Goal: Complete application form

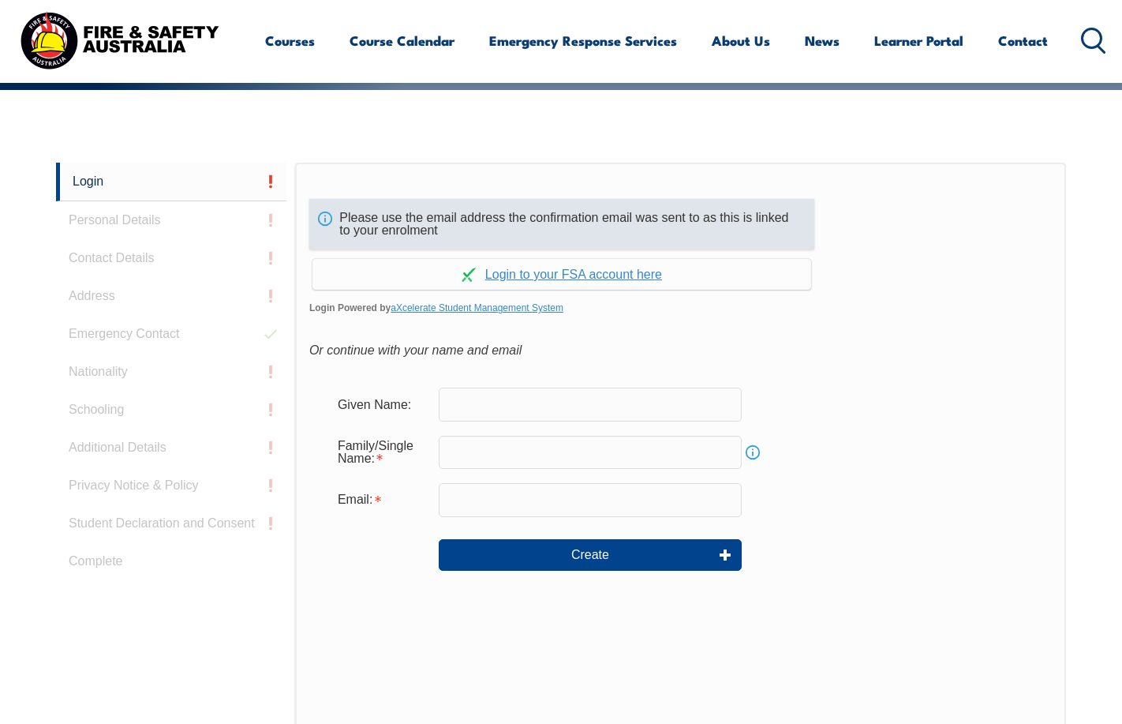
scroll to position [355, 0]
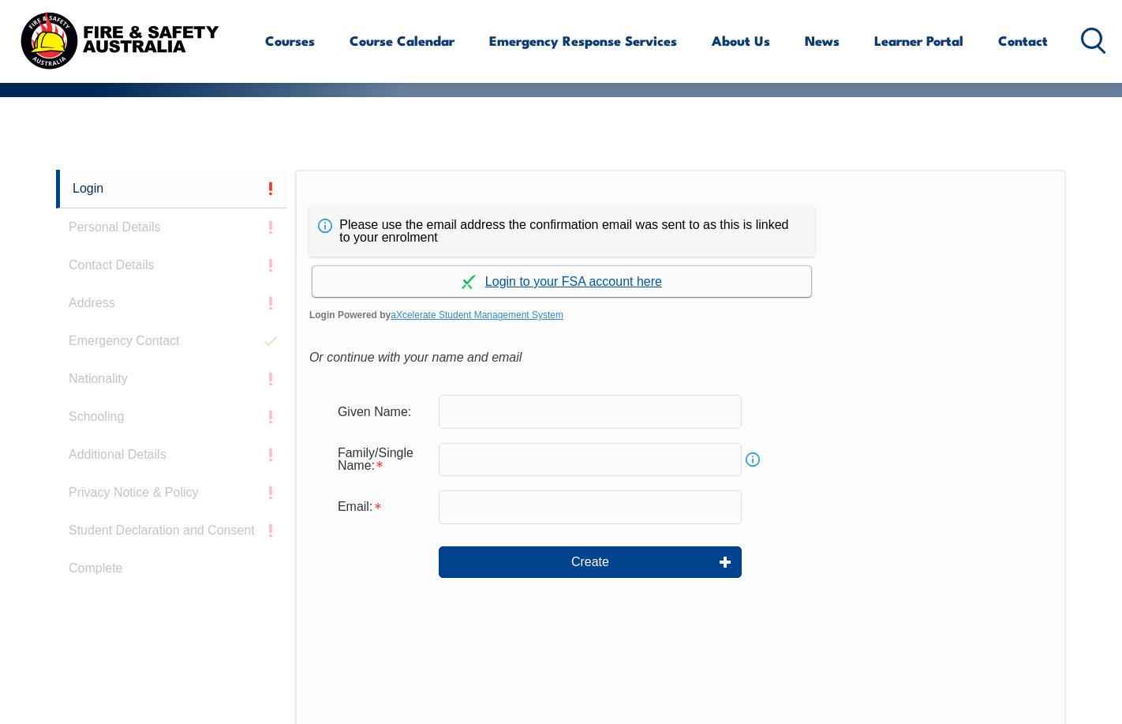
click at [533, 283] on link "Continue with aXcelerate" at bounding box center [562, 281] width 499 height 31
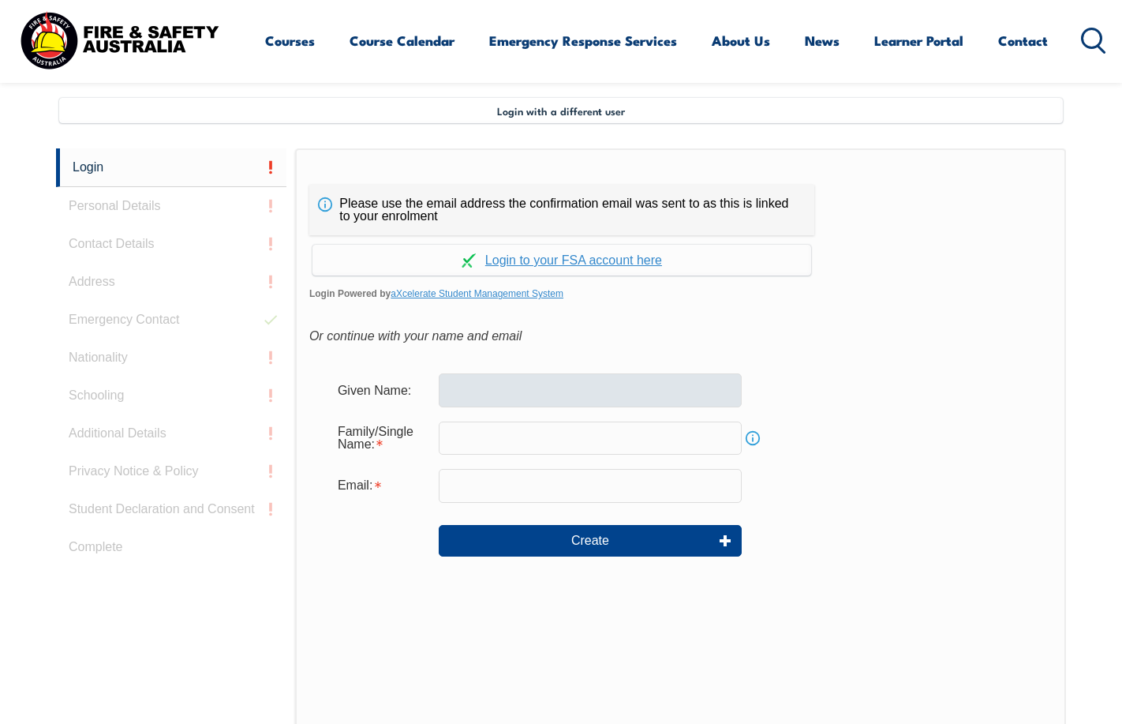
scroll to position [417, 0]
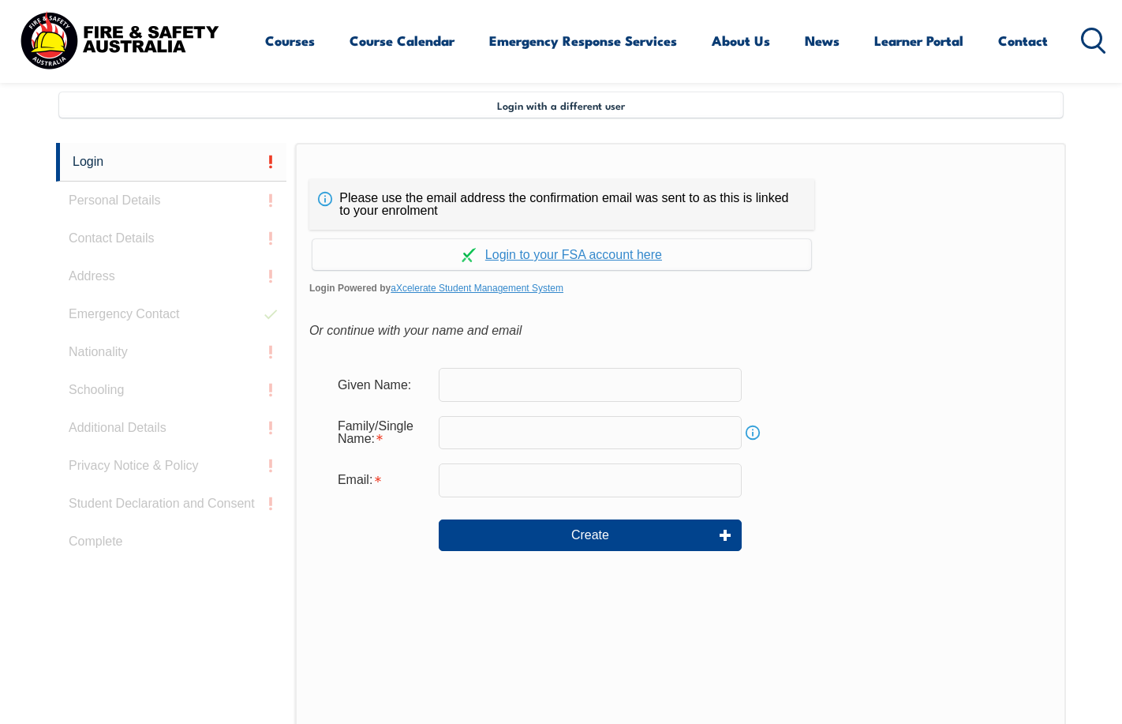
click at [479, 389] on input "text" at bounding box center [590, 384] width 303 height 33
type input "[PERSON_NAME]"
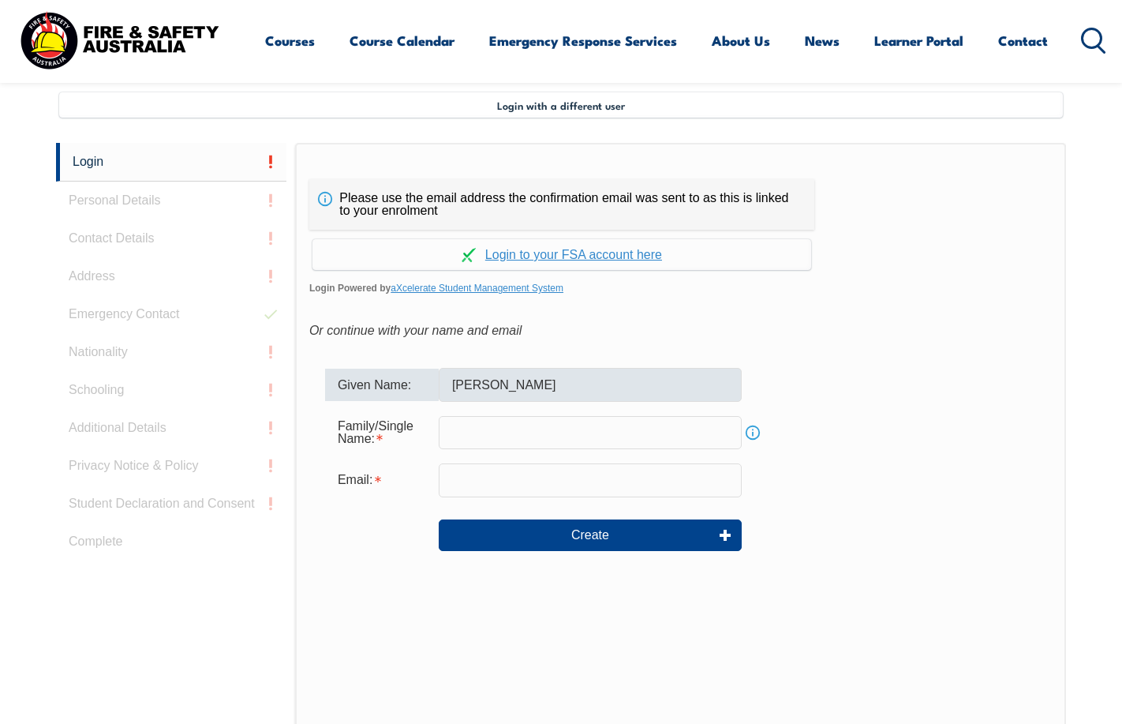
type input "RICHARDSON"
type input "john.richardson@bbmalt.com.au"
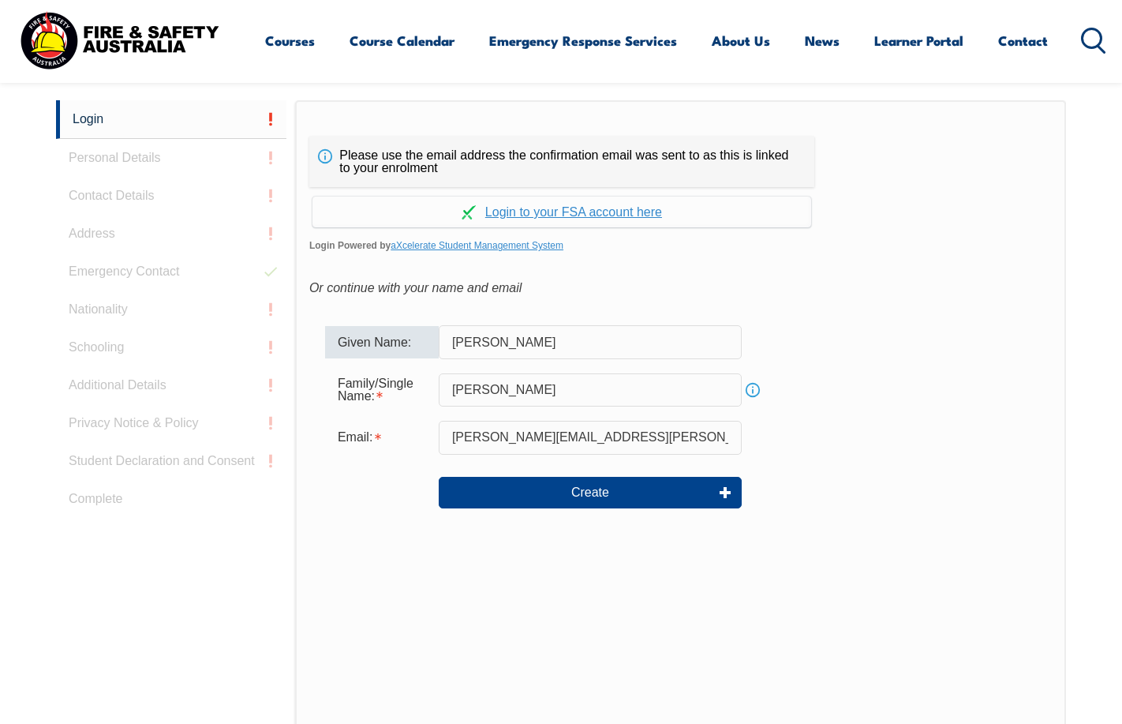
scroll to position [476, 0]
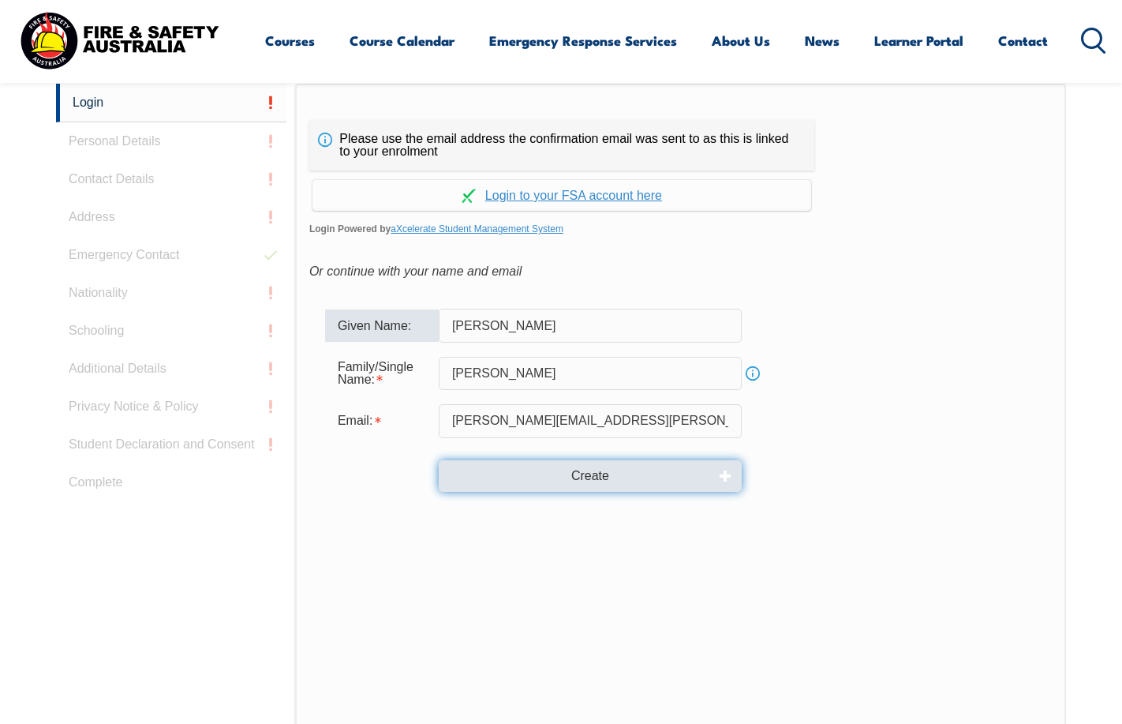
click at [589, 475] on button "Create" at bounding box center [590, 476] width 303 height 32
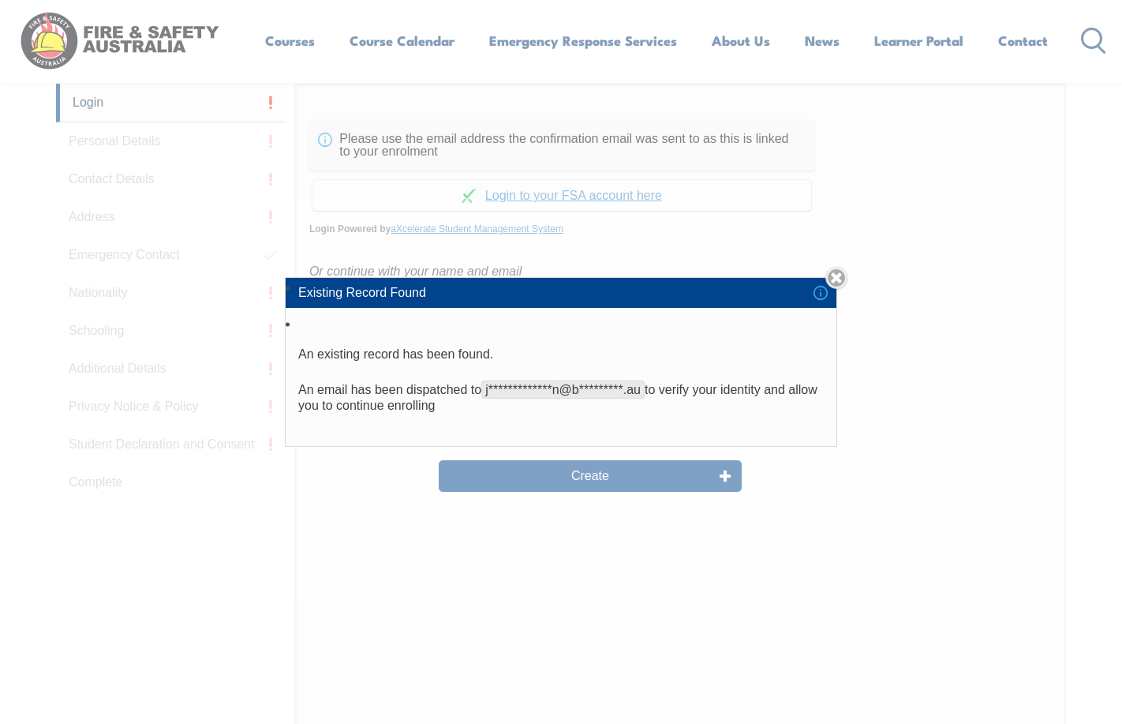
click at [589, 470] on div "**********" at bounding box center [561, 362] width 1122 height 724
click at [585, 474] on div "**********" at bounding box center [561, 362] width 1122 height 724
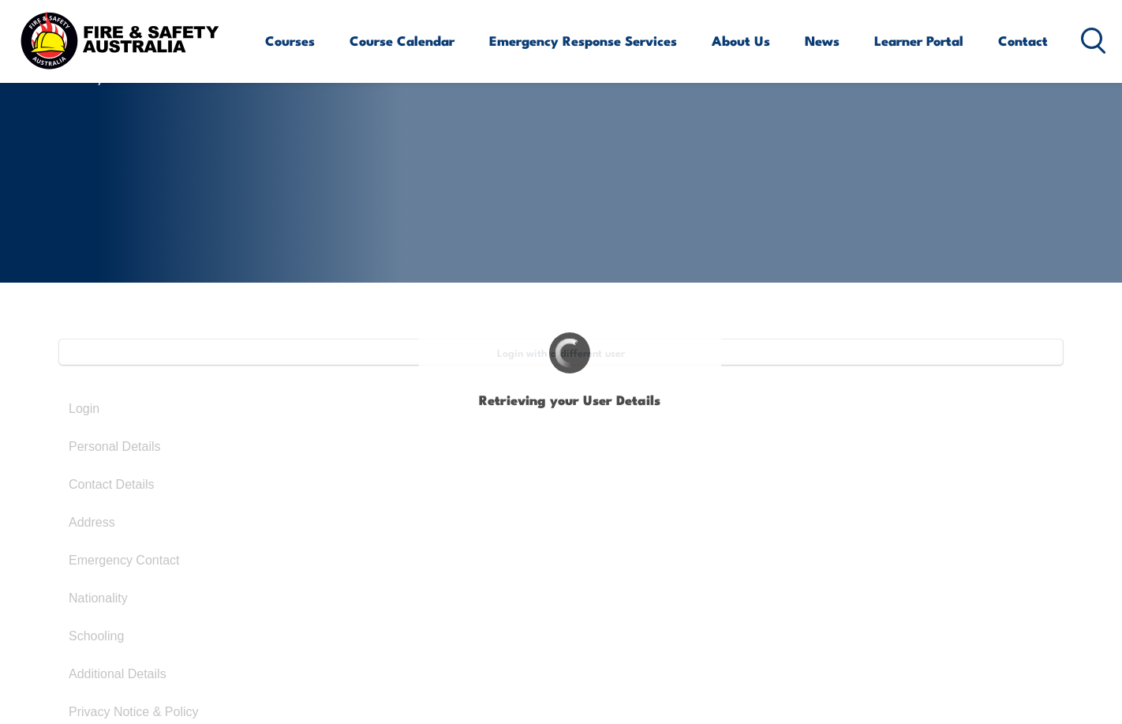
select select "Mr"
type input "John"
type input "[PERSON_NAME]"
type input "Colwill"
type input "Richardson"
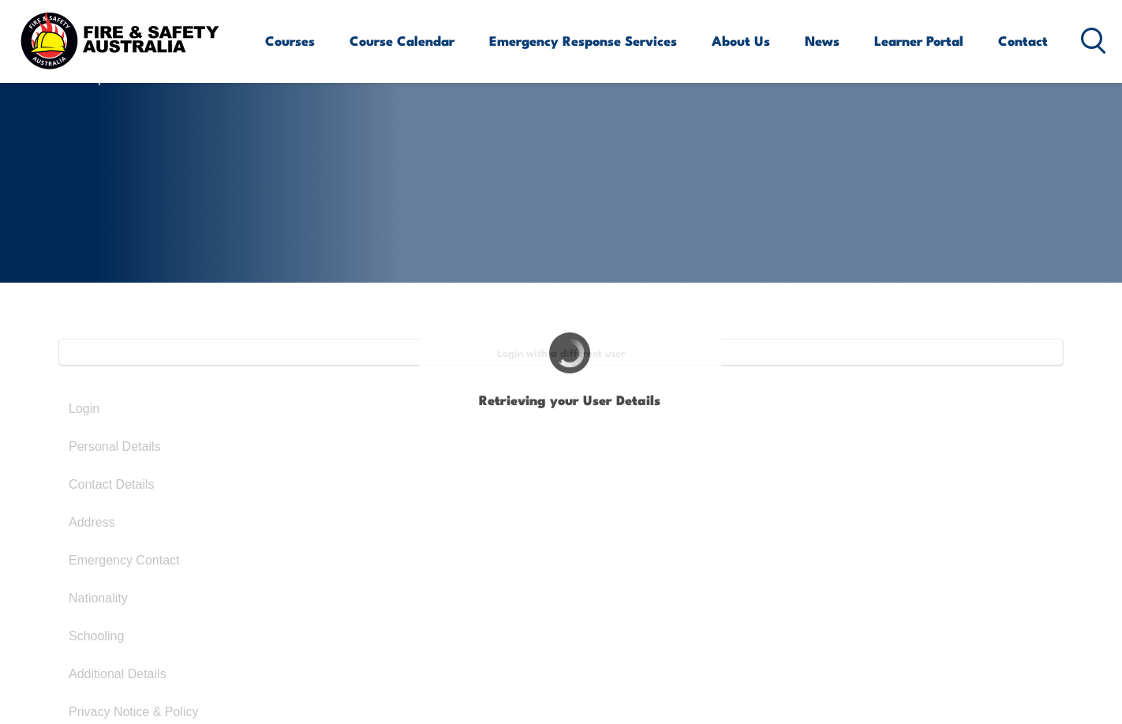
type input "October 18, 1949"
type input "DNBU74SH3W"
select select "M"
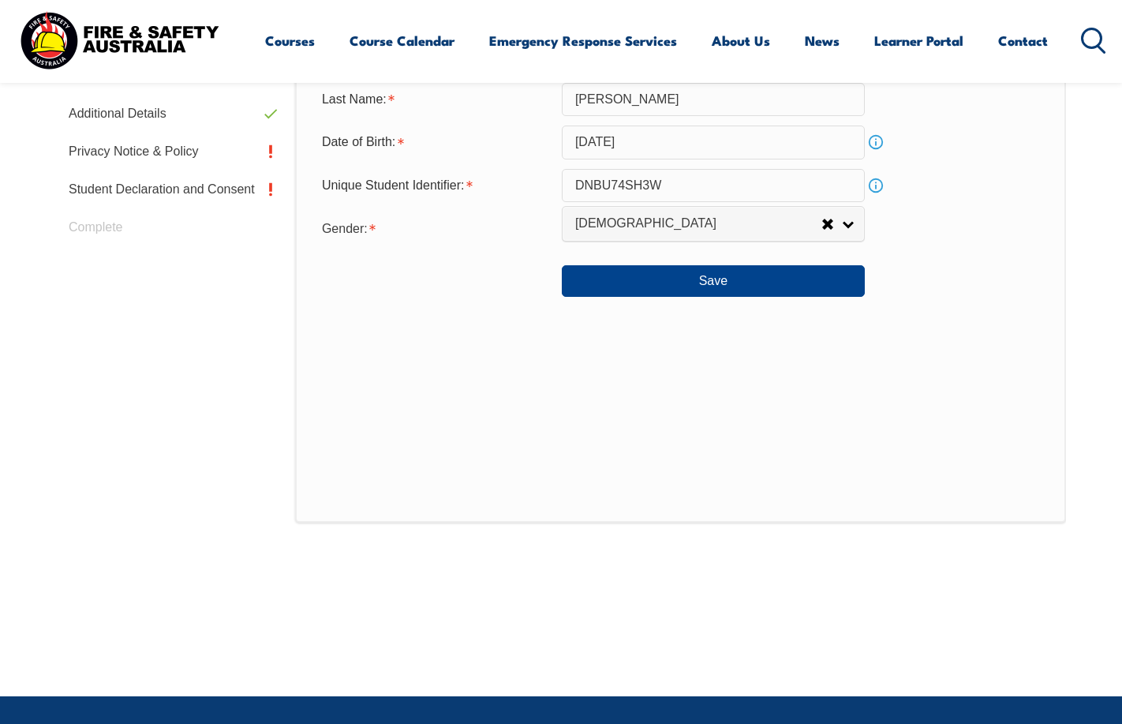
scroll to position [710, 0]
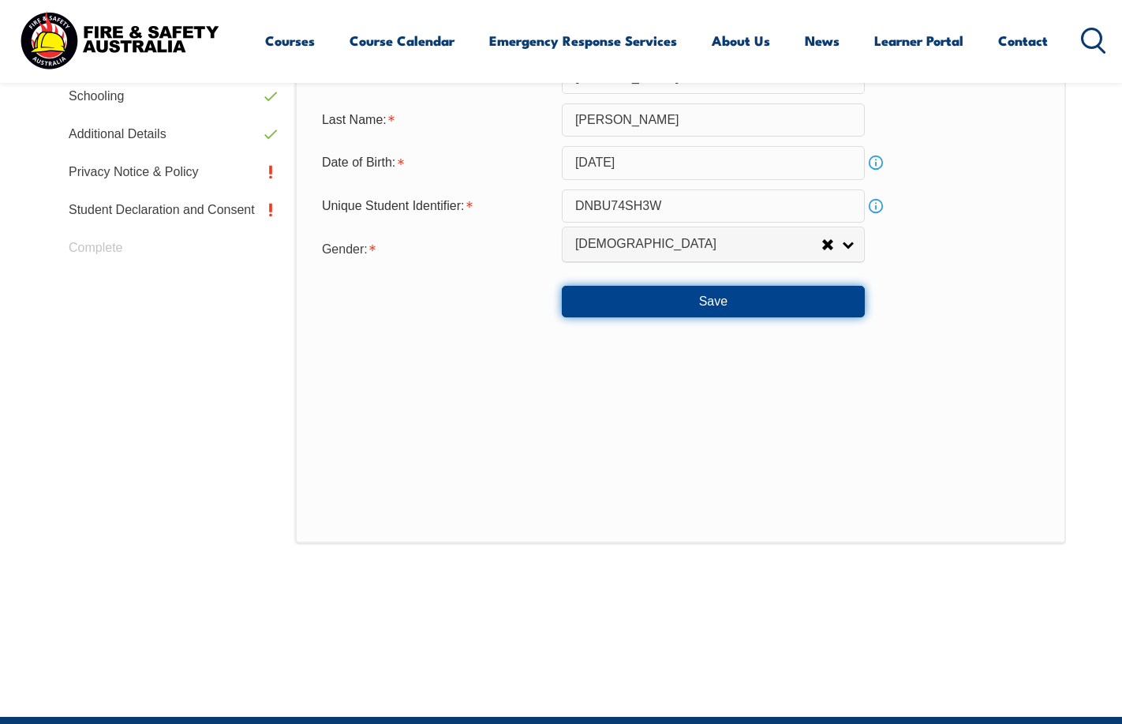
click at [715, 298] on button "Save" at bounding box center [713, 302] width 303 height 32
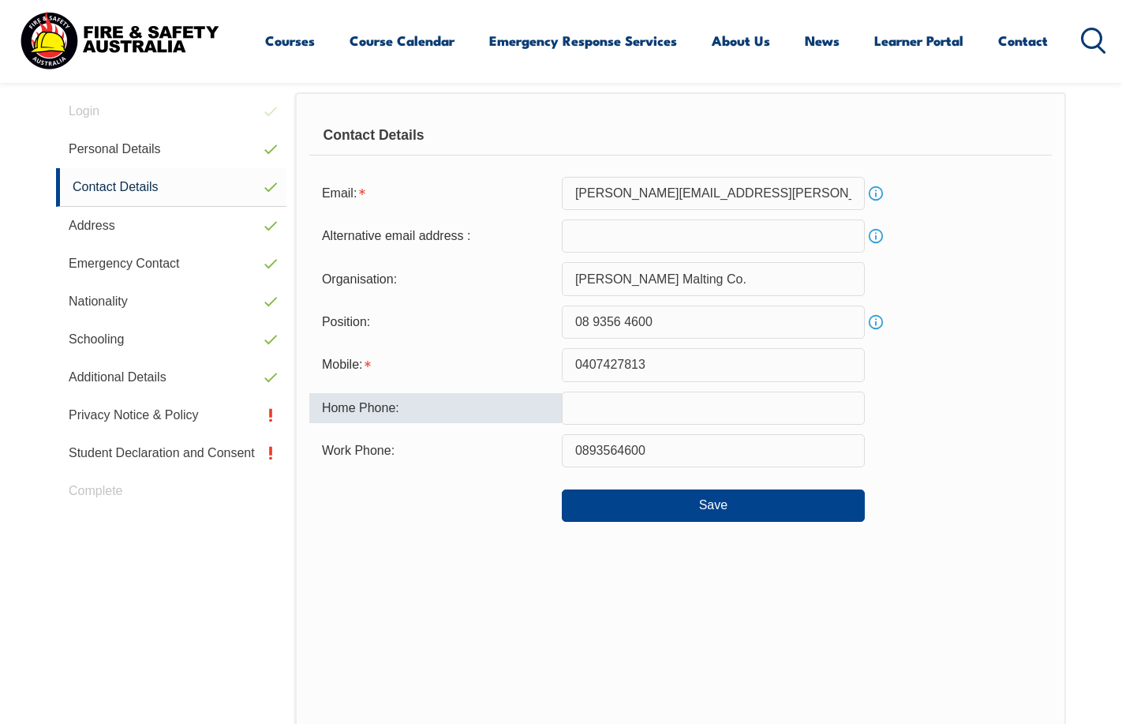
scroll to position [430, 0]
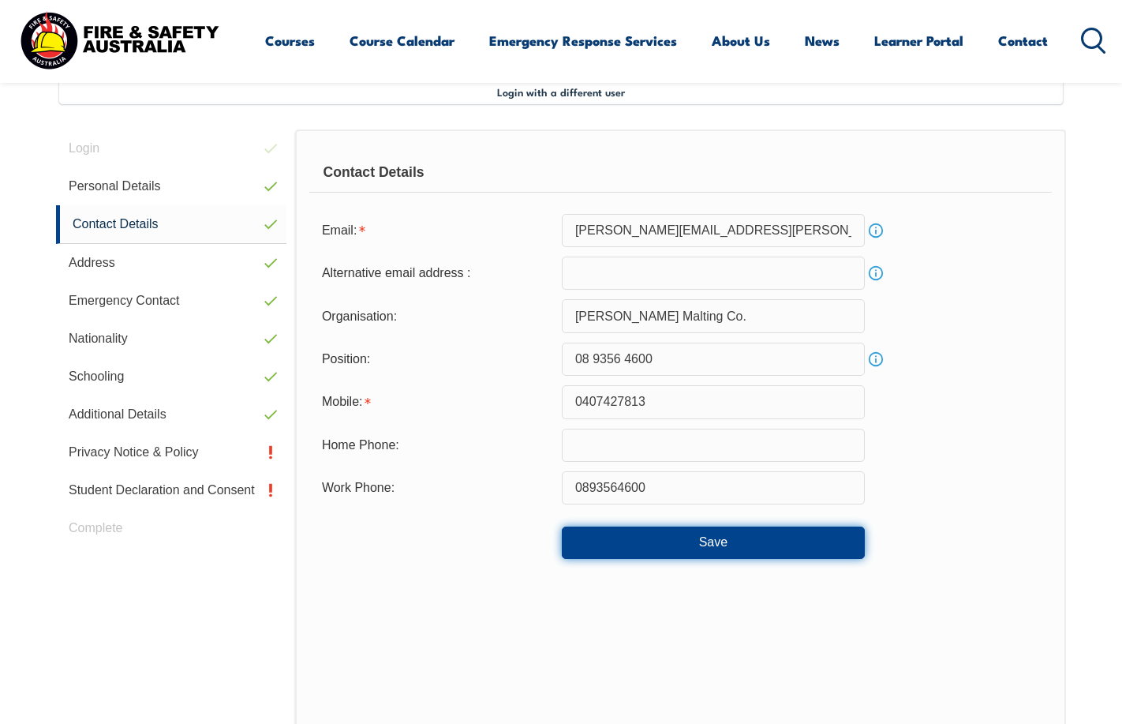
click at [711, 544] on button "Save" at bounding box center [713, 542] width 303 height 32
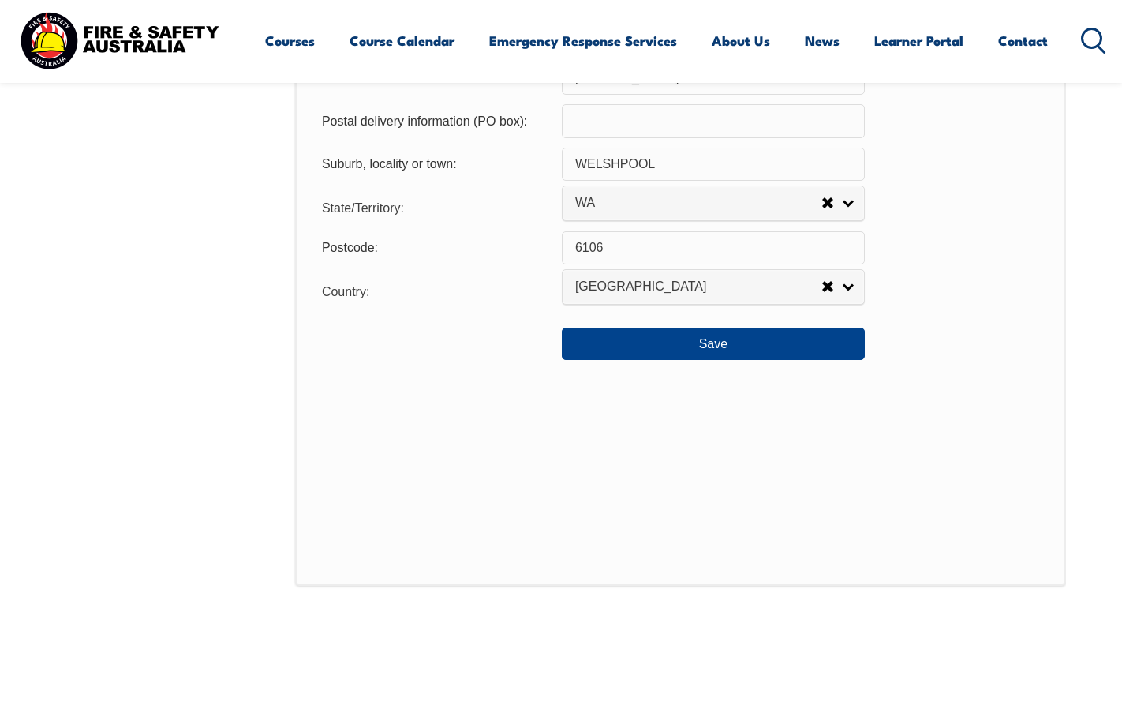
scroll to position [1278, 0]
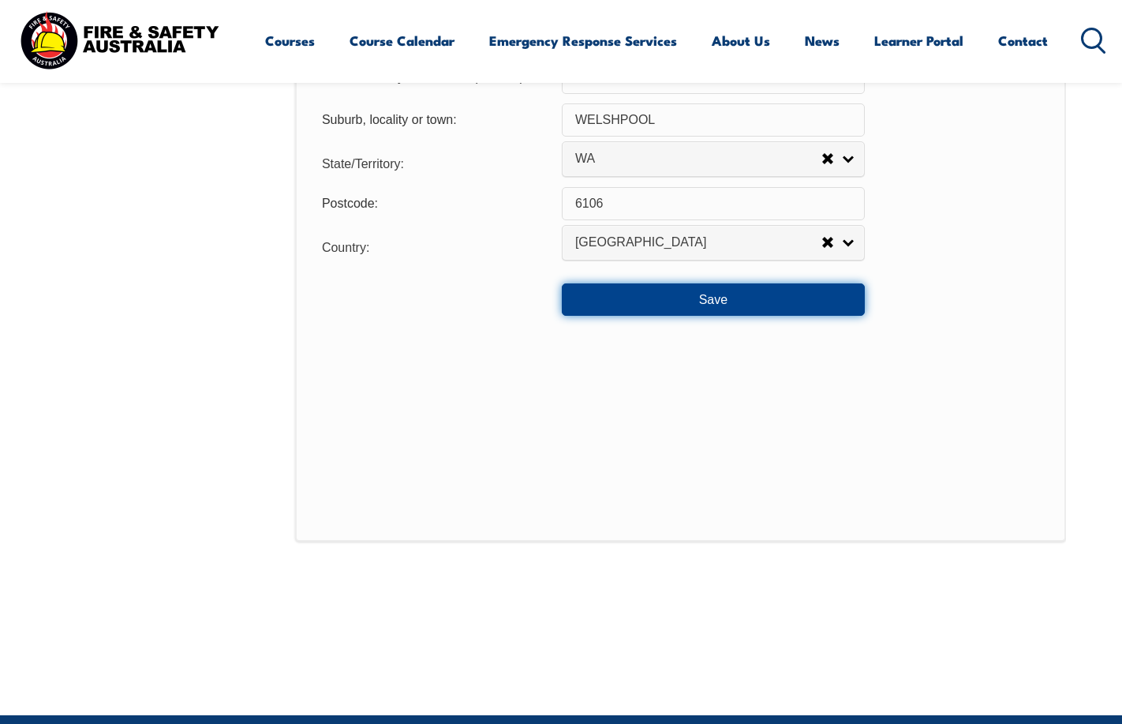
click at [713, 298] on button "Save" at bounding box center [713, 299] width 303 height 32
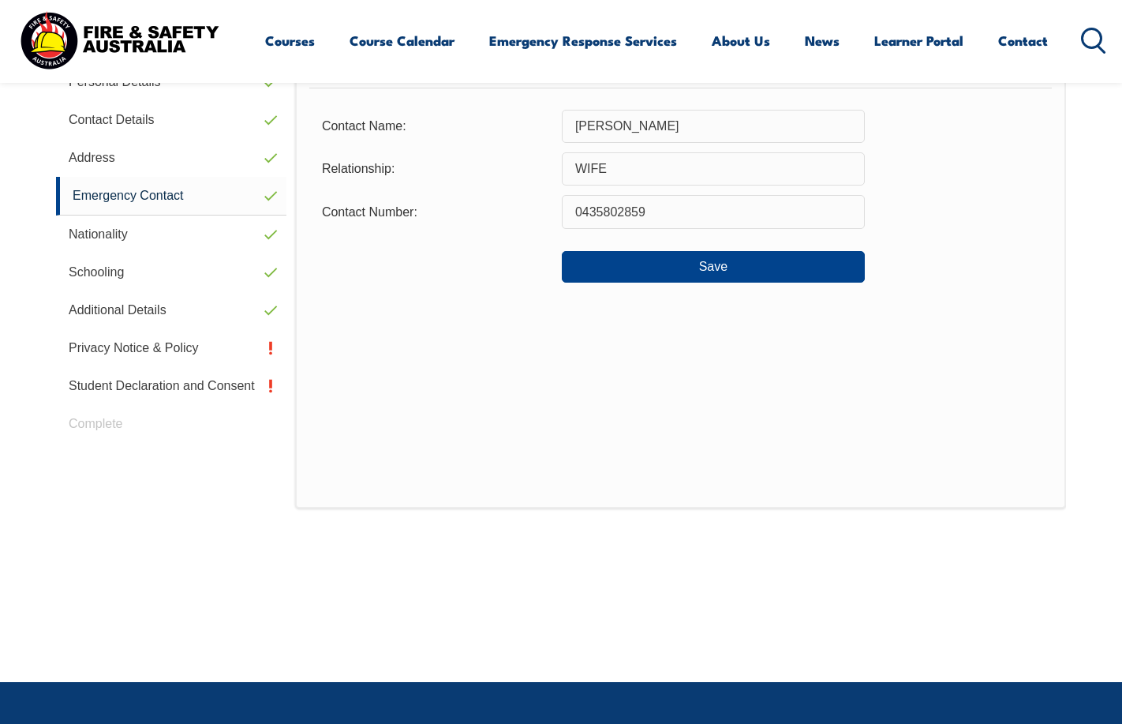
scroll to position [588, 0]
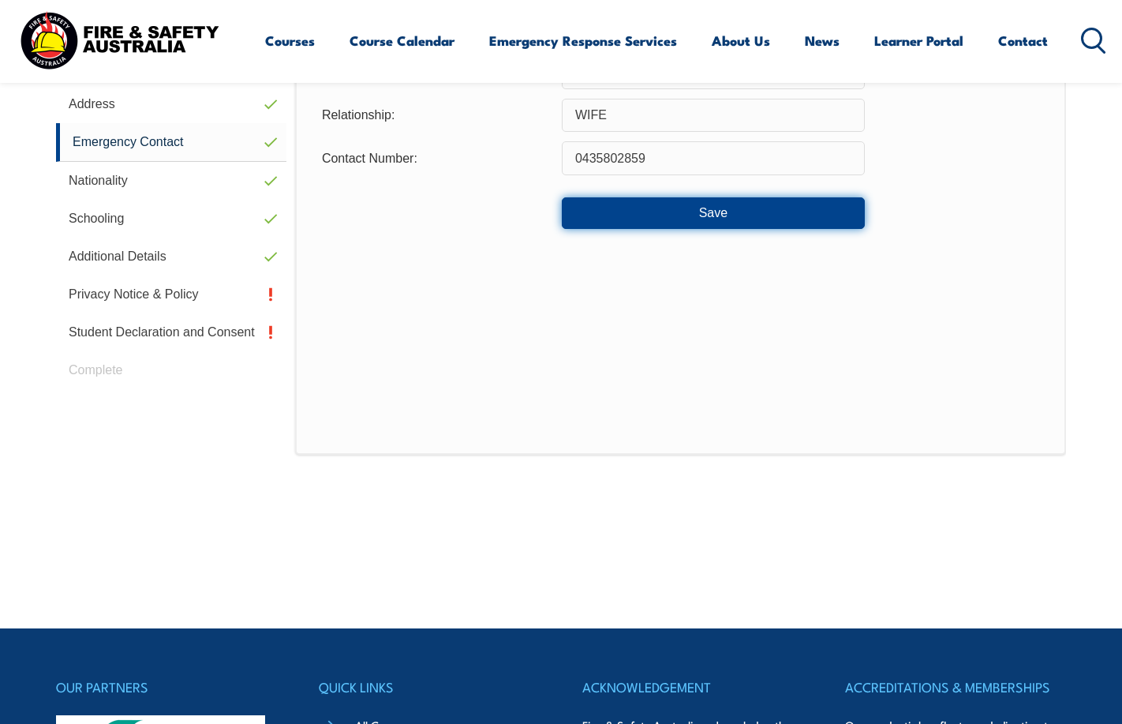
click at [714, 213] on button "Save" at bounding box center [713, 213] width 303 height 32
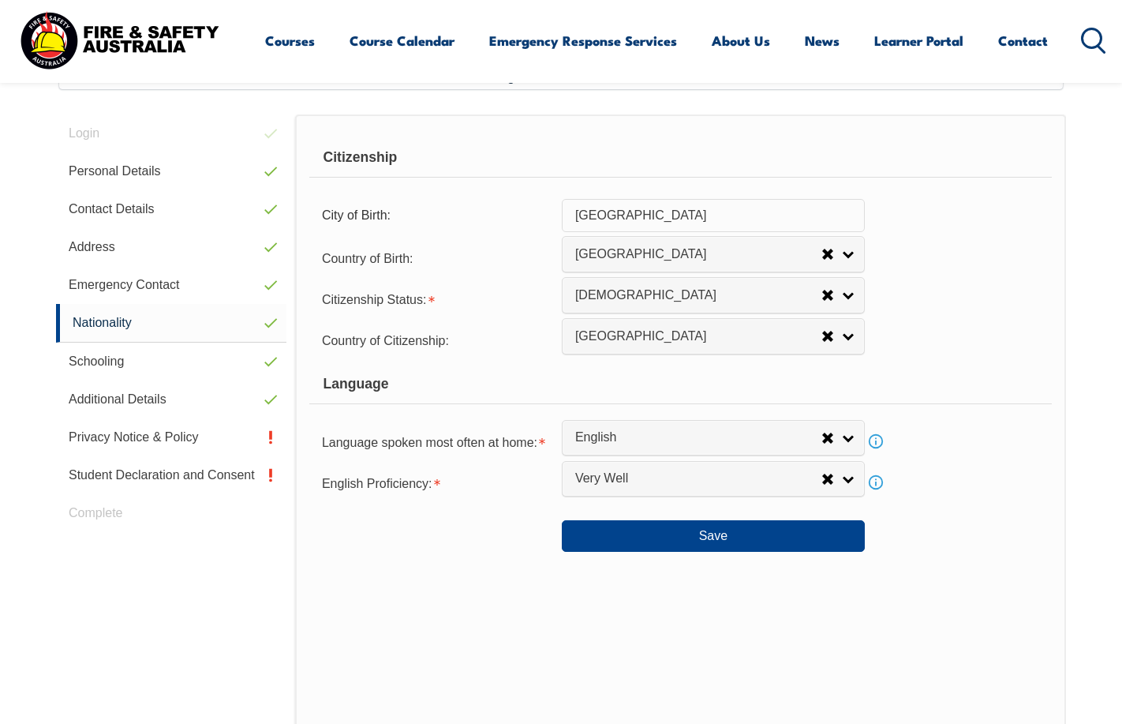
scroll to position [450, 0]
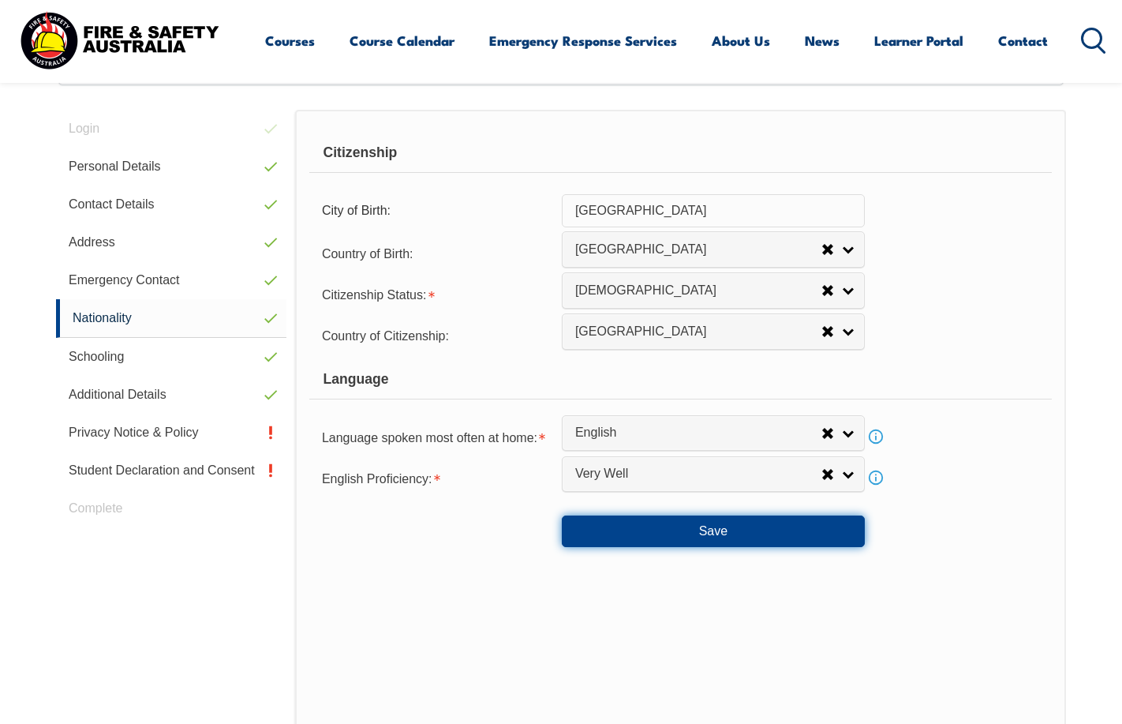
click at [709, 527] on button "Save" at bounding box center [713, 531] width 303 height 32
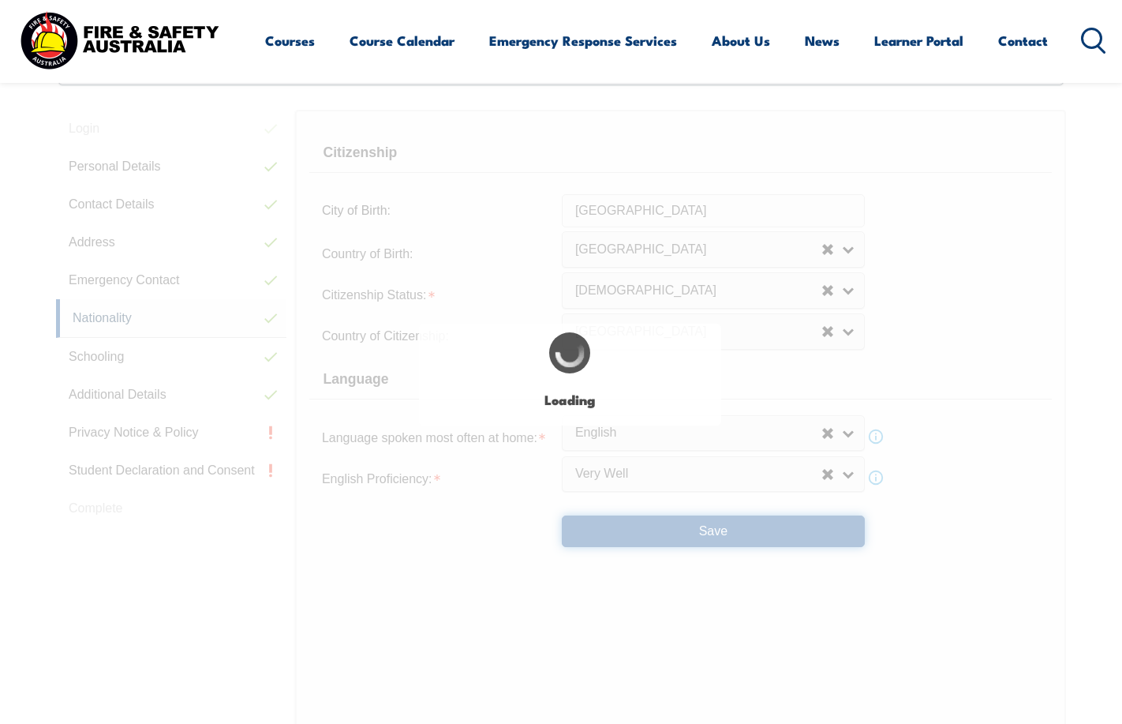
select select "false"
select select "true"
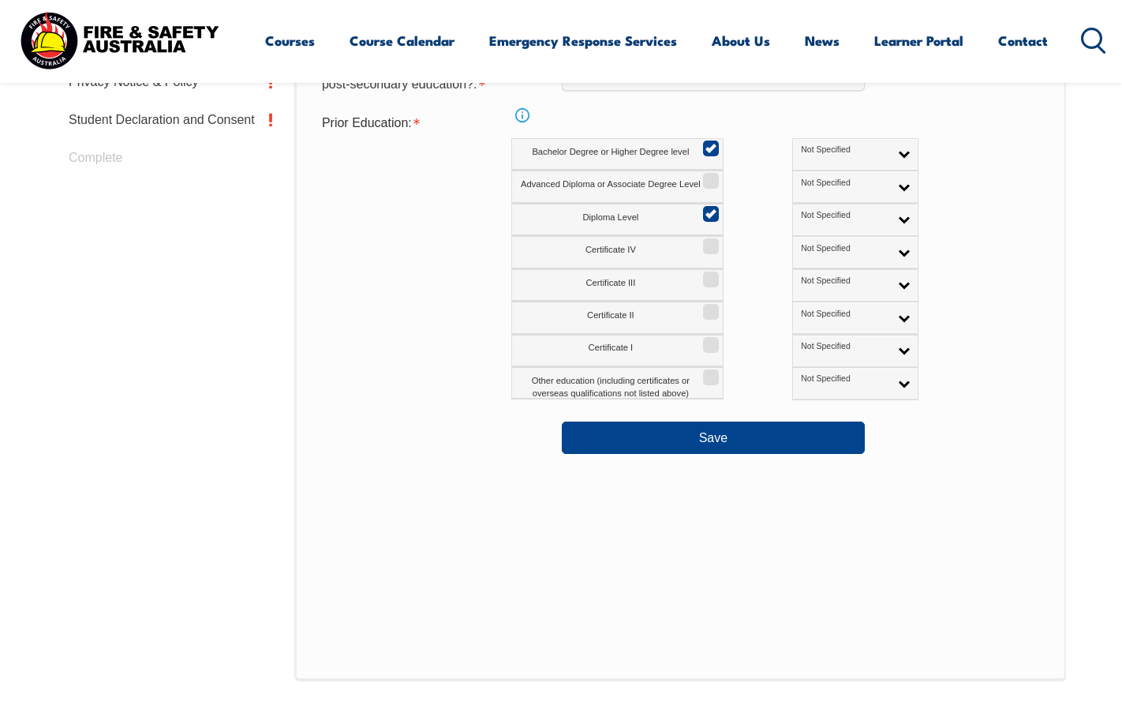
scroll to position [825, 0]
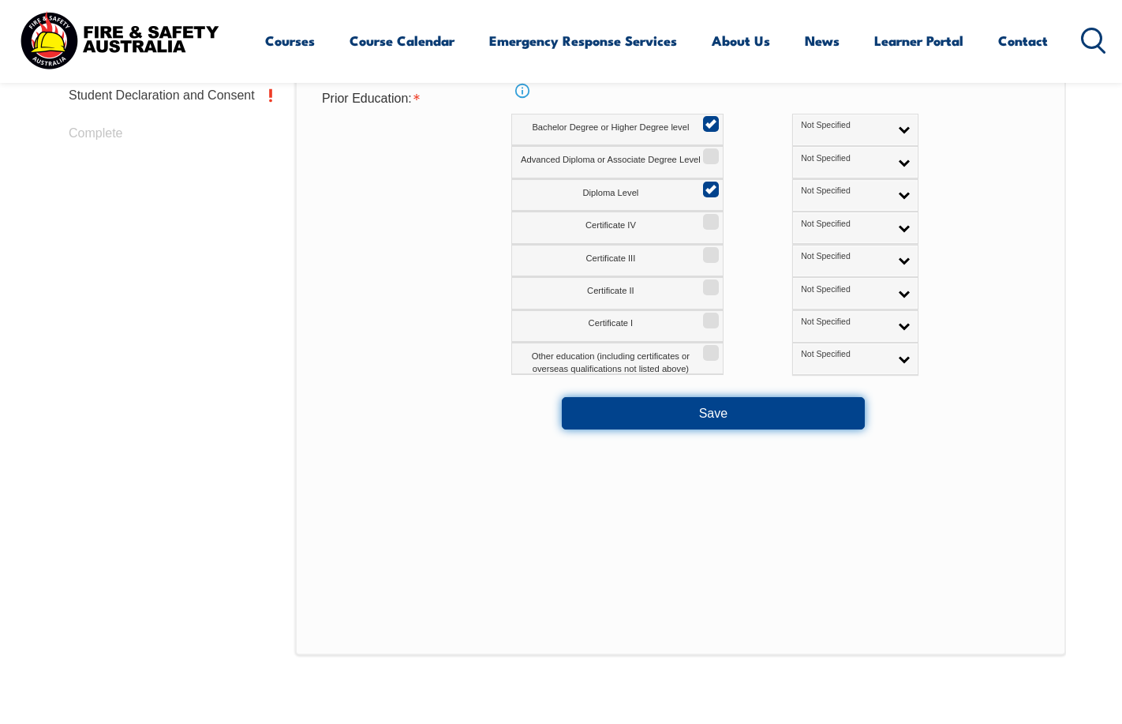
click at [706, 414] on button "Save" at bounding box center [713, 413] width 303 height 32
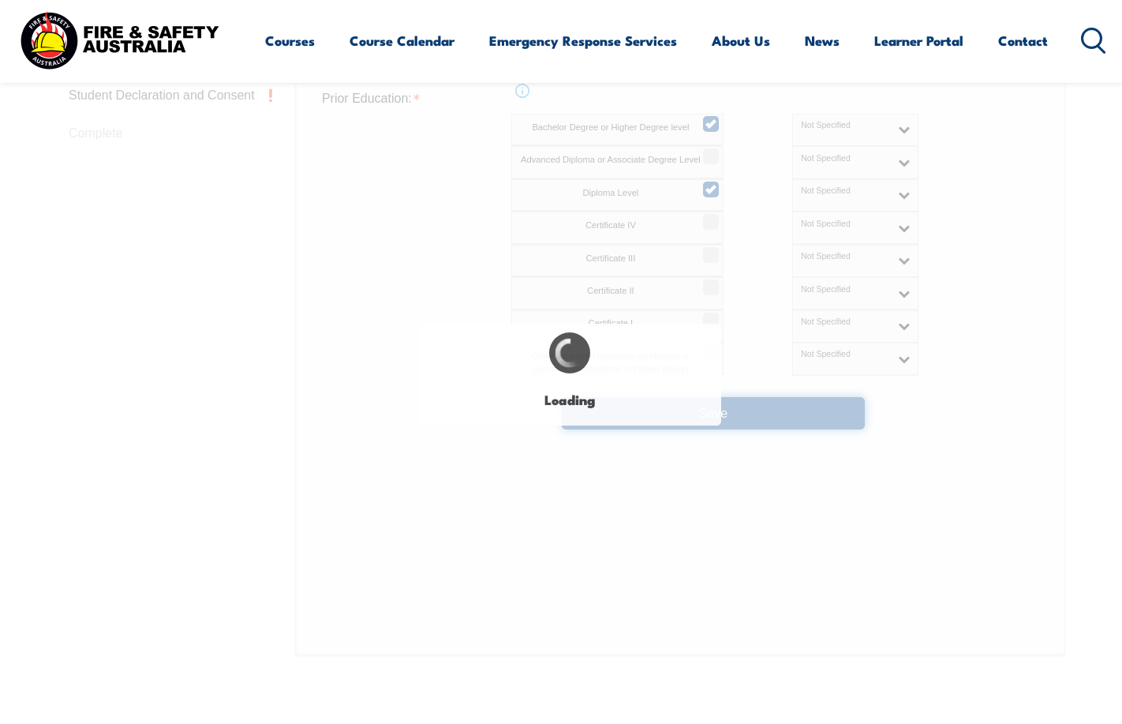
select select "false"
select select "true"
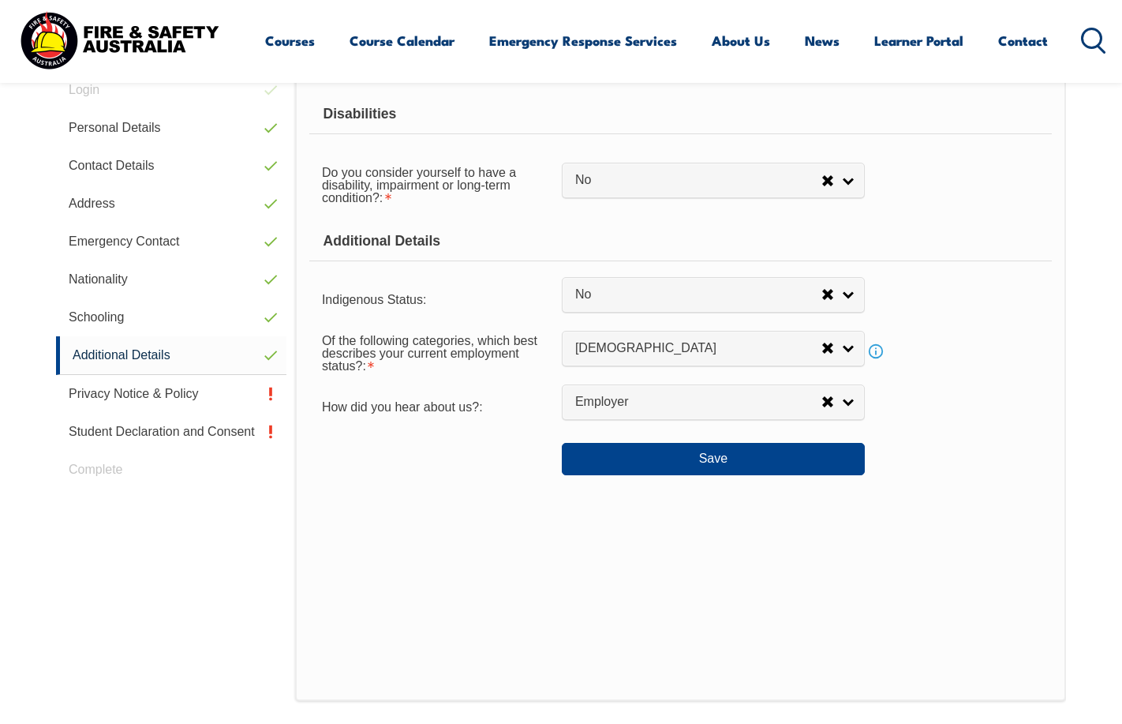
scroll to position [489, 0]
click at [713, 458] on button "Save" at bounding box center [713, 458] width 303 height 32
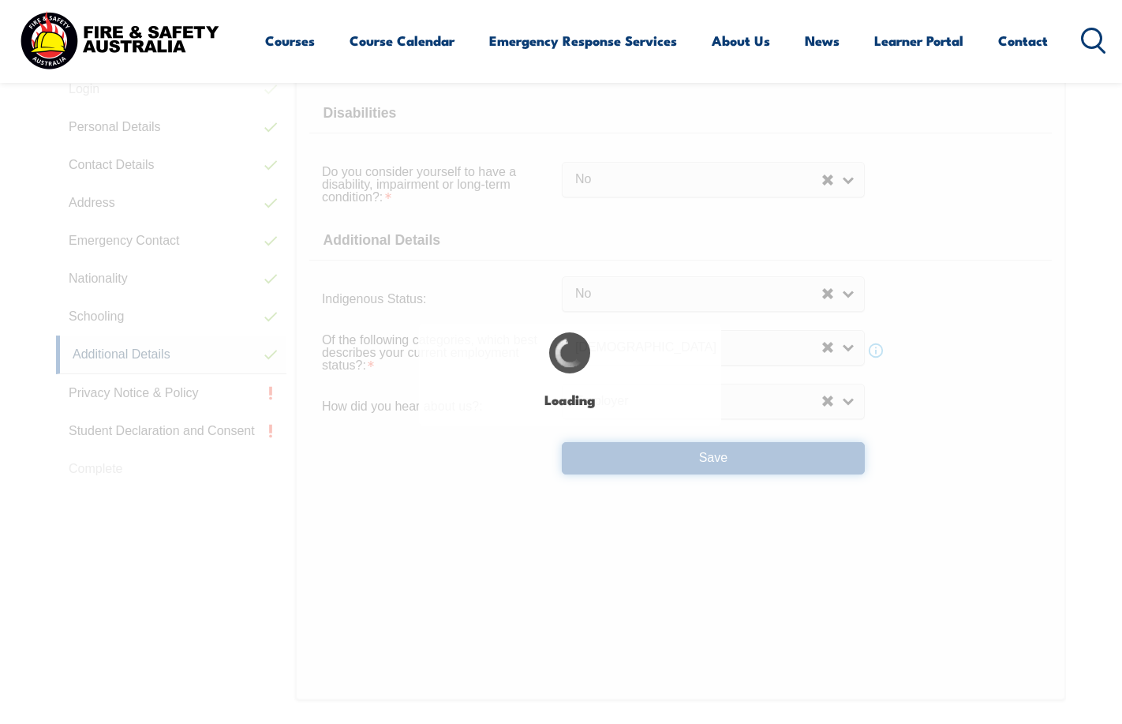
select select "false"
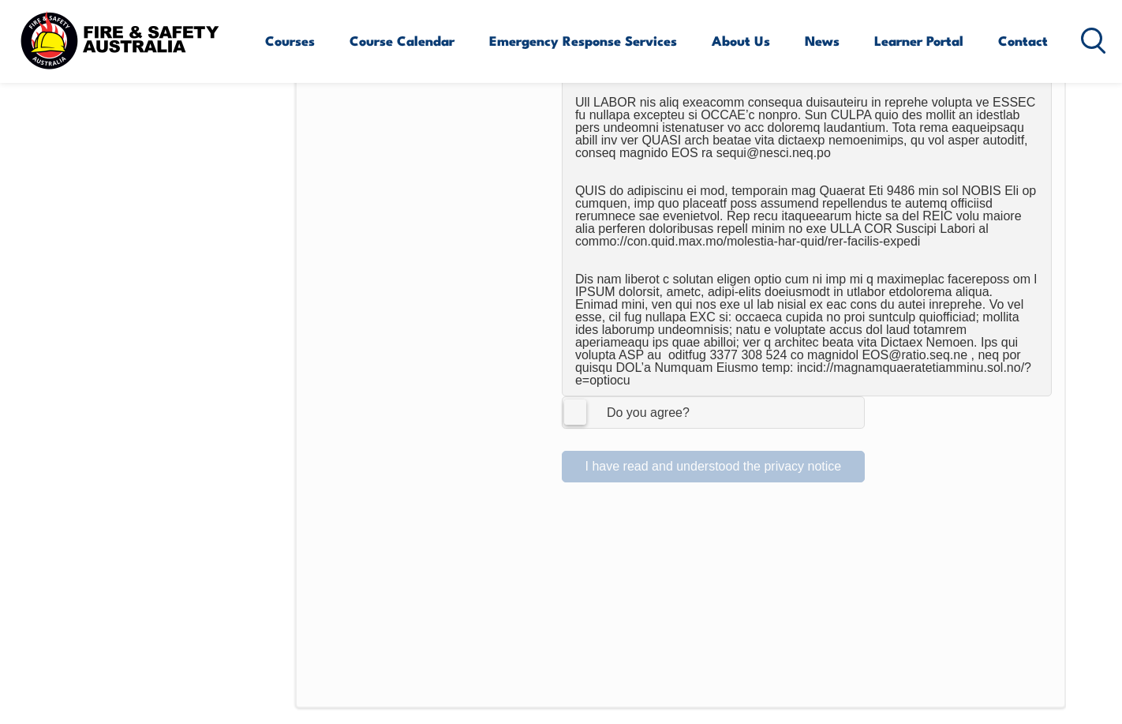
scroll to position [942, 0]
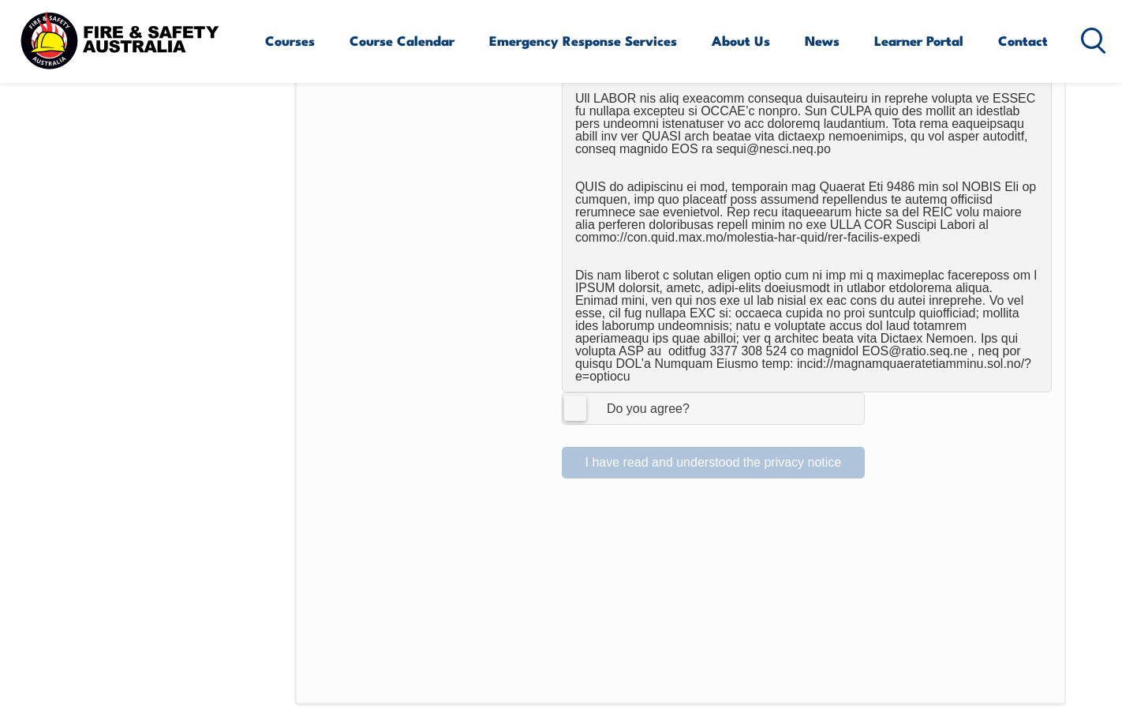
click at [579, 399] on label "I Agree Do you agree?" at bounding box center [713, 408] width 303 height 32
click at [702, 399] on input "I Agree Do you agree?" at bounding box center [715, 408] width 27 height 30
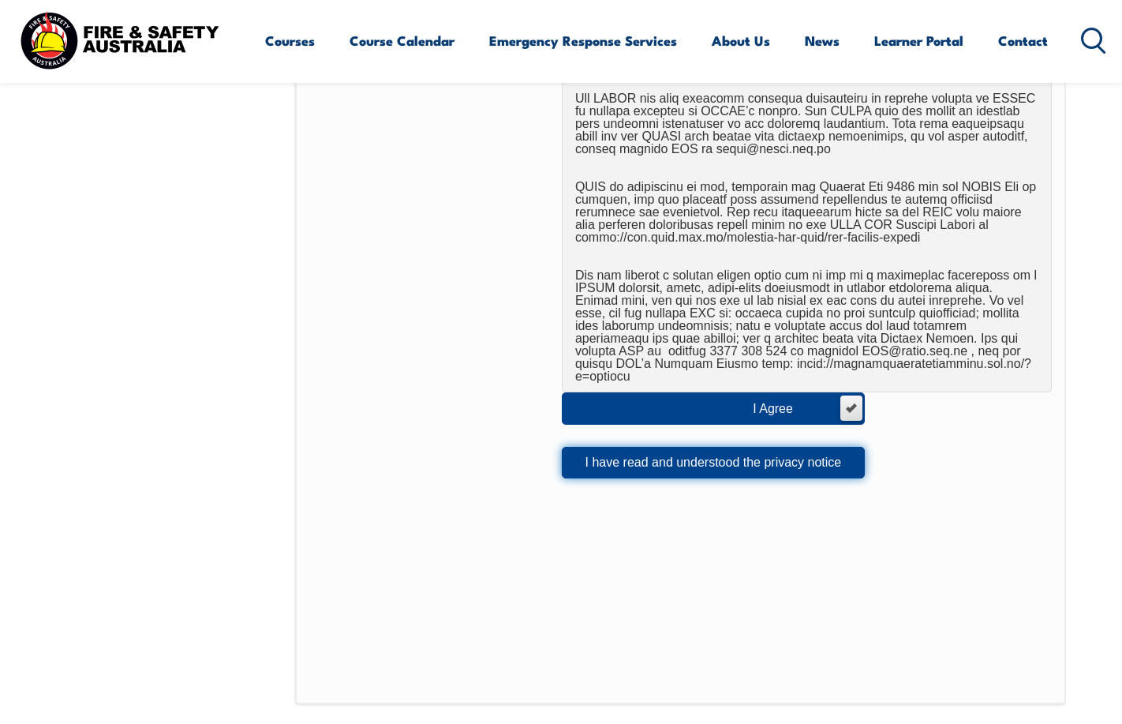
drag, startPoint x: 698, startPoint y: 447, endPoint x: 694, endPoint y: 622, distance: 174.5
click at [698, 451] on button "I have read and understood the privacy notice" at bounding box center [713, 463] width 303 height 32
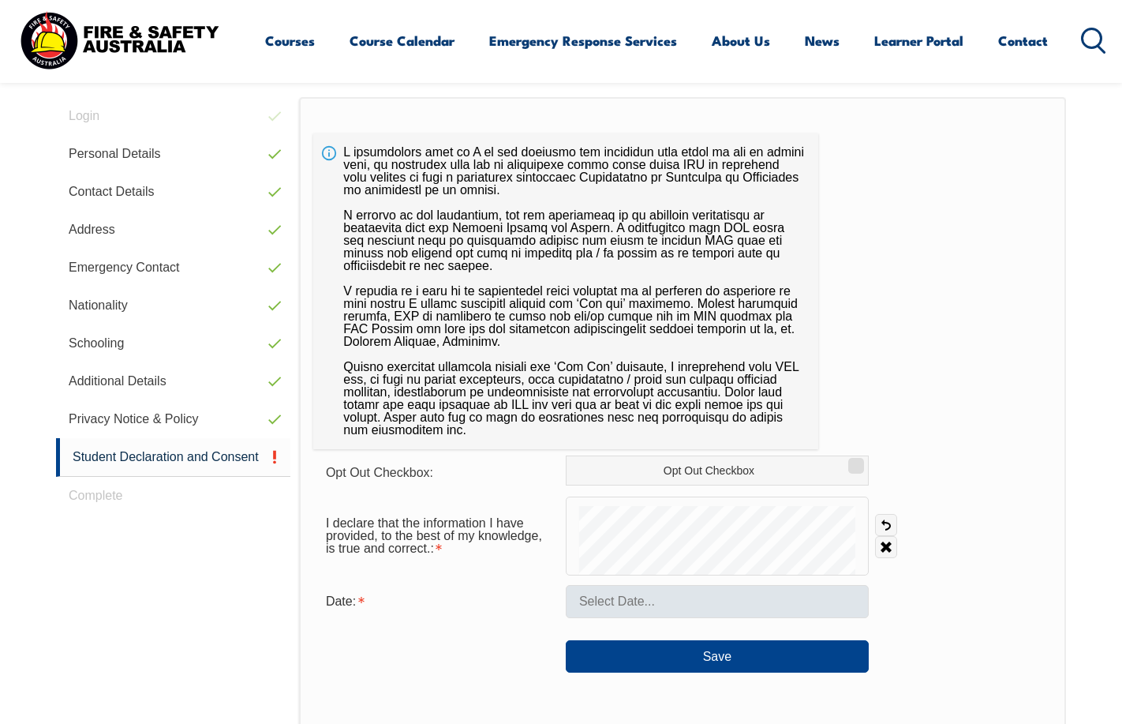
scroll to position [430, 0]
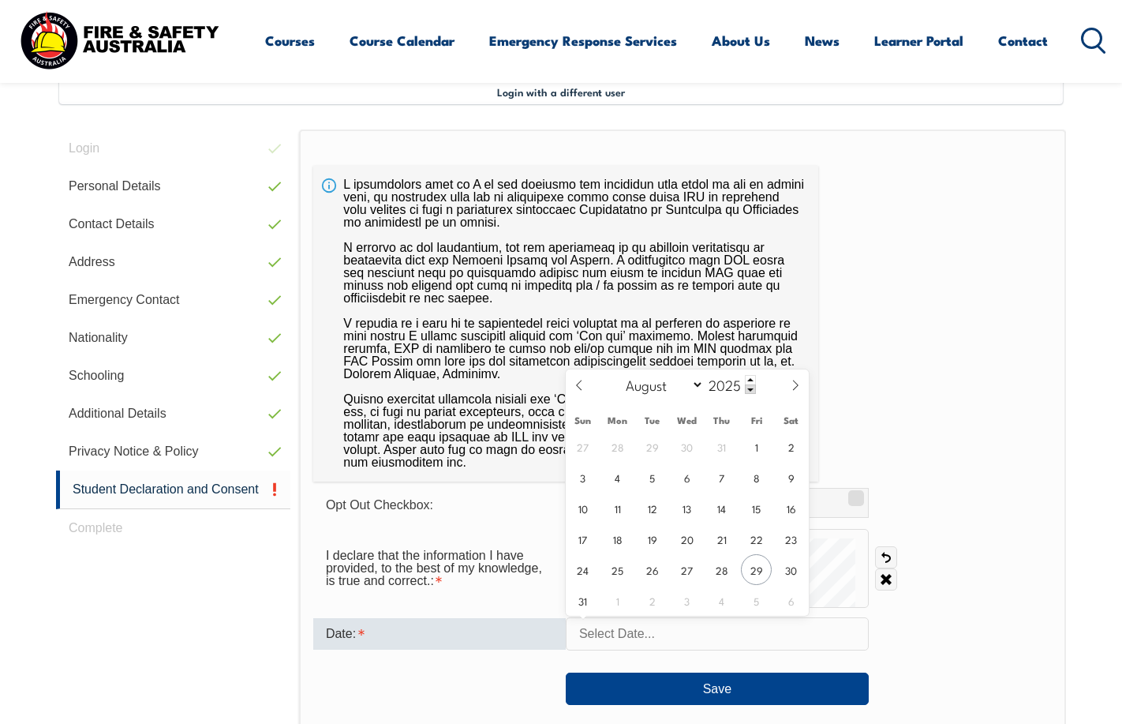
click at [669, 644] on input "text" at bounding box center [717, 633] width 303 height 33
click at [751, 568] on span "29" at bounding box center [756, 569] width 31 height 31
type input "August 29, 2025"
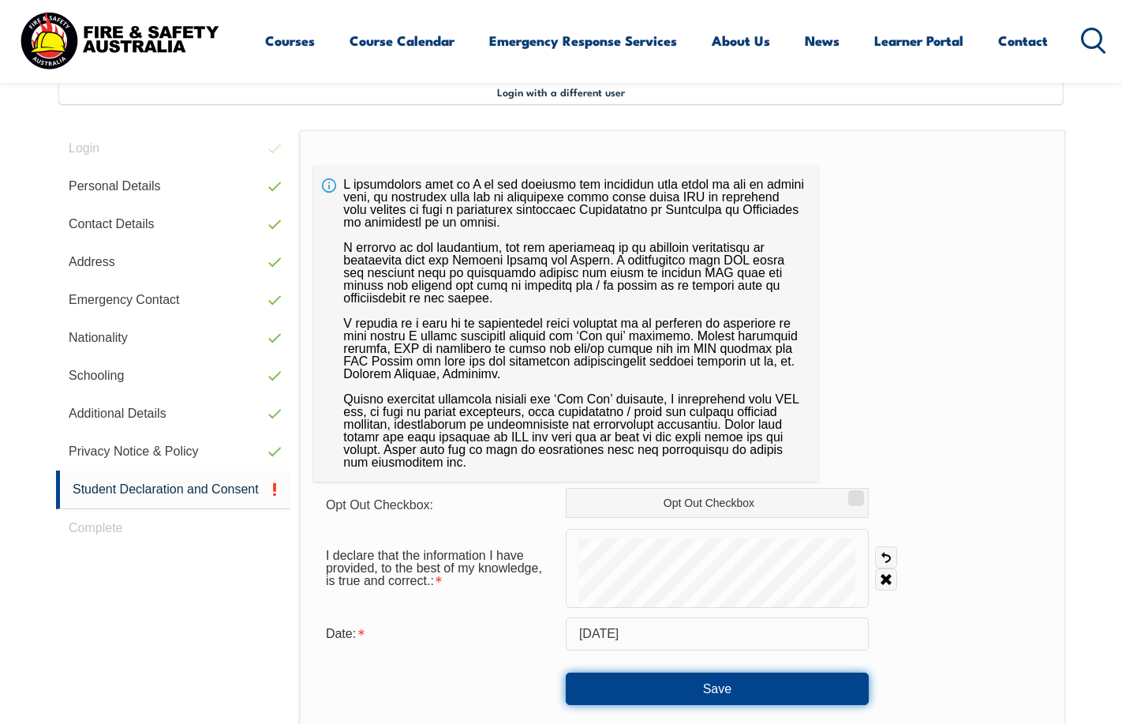
click at [716, 685] on button "Save" at bounding box center [717, 688] width 303 height 32
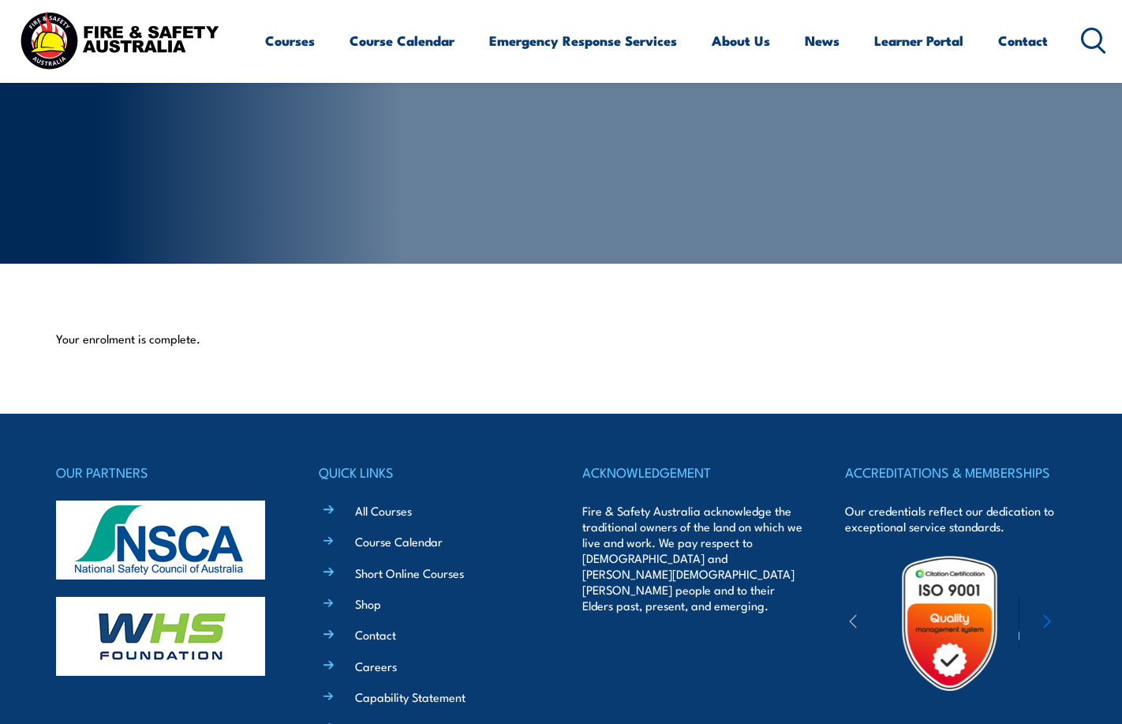
scroll to position [197, 0]
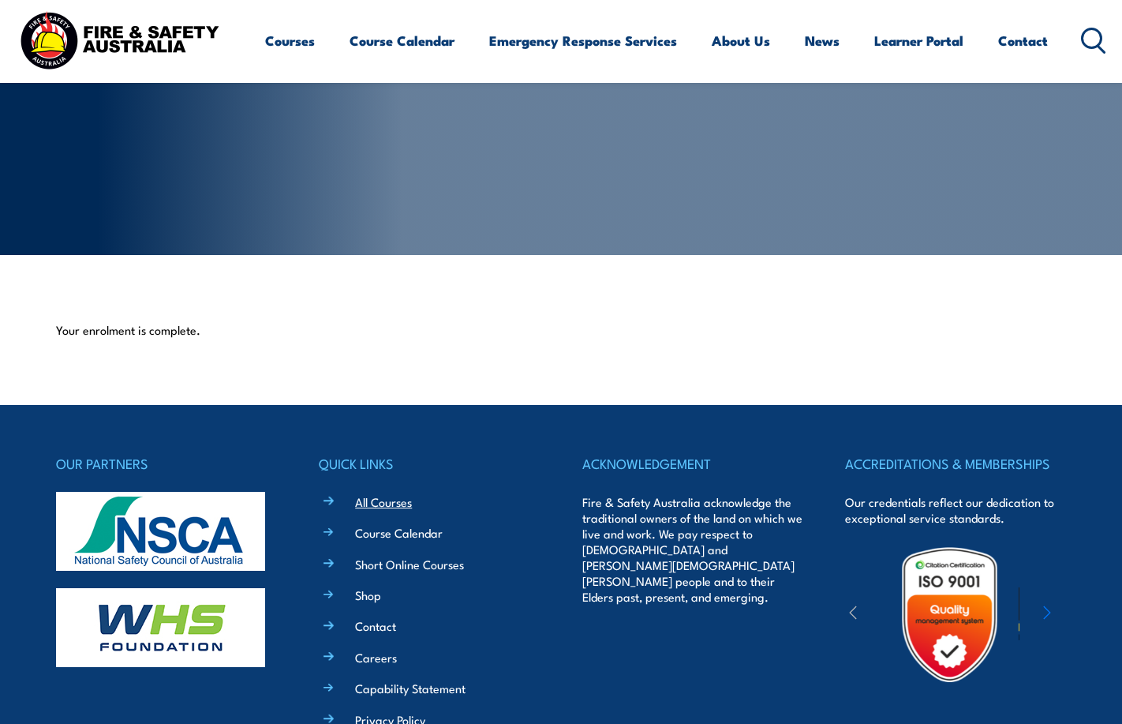
click at [378, 501] on link "All Courses" at bounding box center [383, 501] width 57 height 17
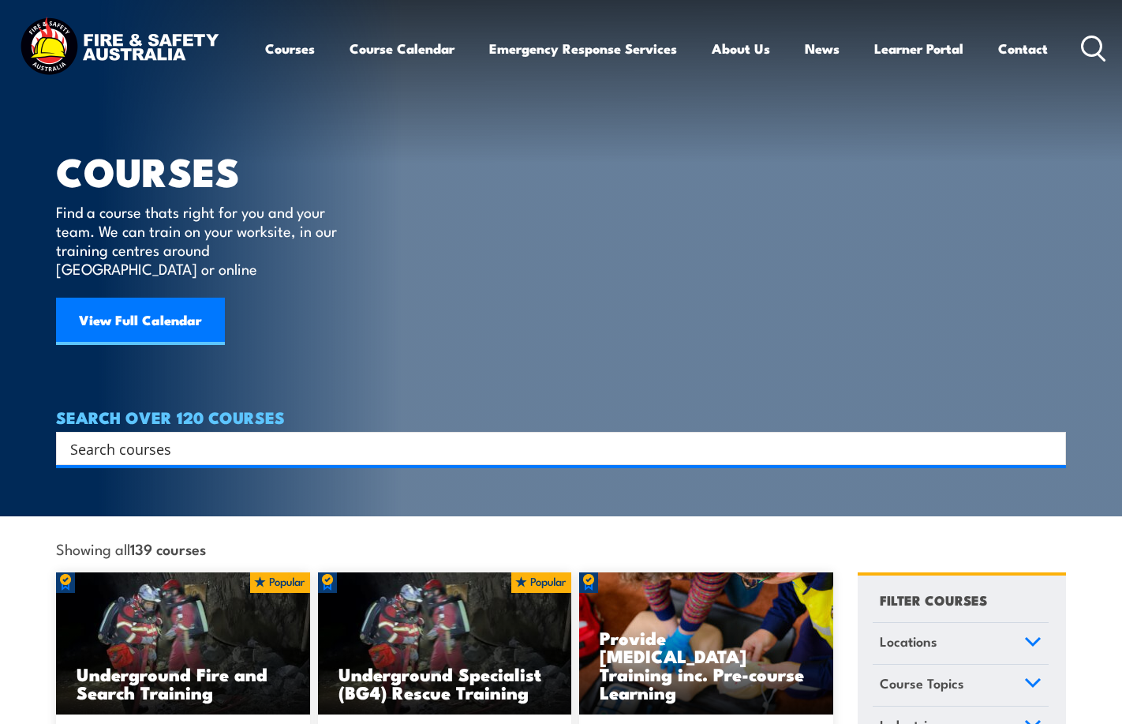
click at [258, 436] on input "Search input" at bounding box center [550, 448] width 961 height 24
click at [159, 301] on link "View Full Calendar" at bounding box center [140, 321] width 169 height 47
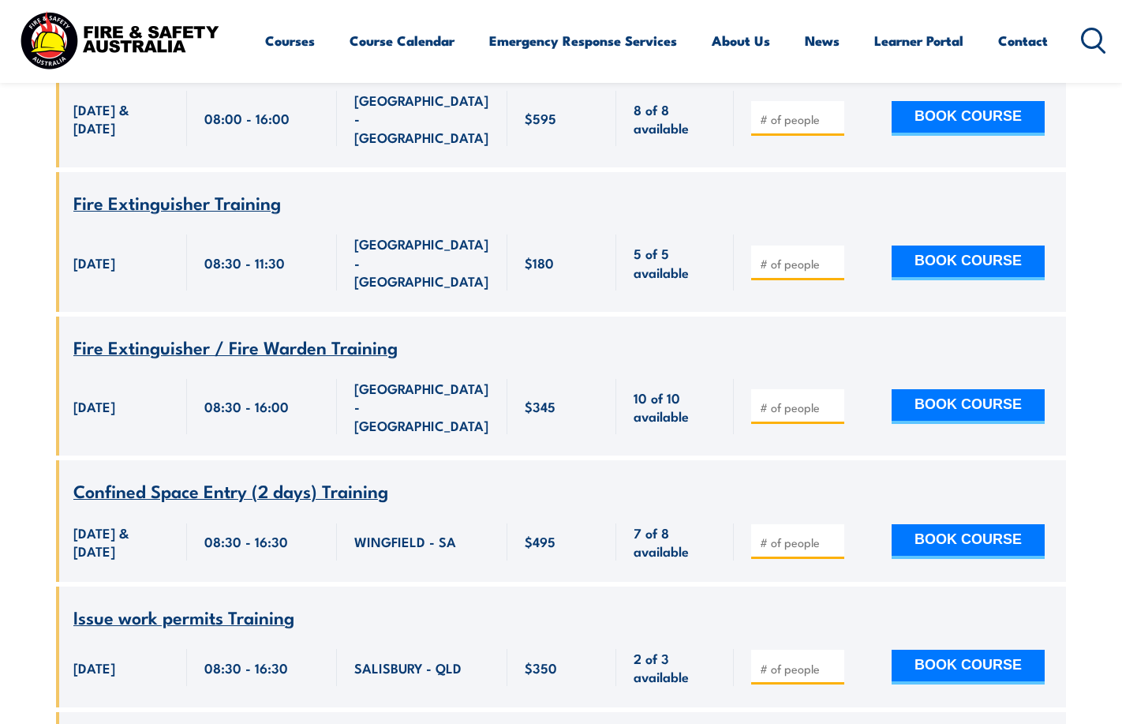
scroll to position [24148, 0]
